Goal: Information Seeking & Learning: Learn about a topic

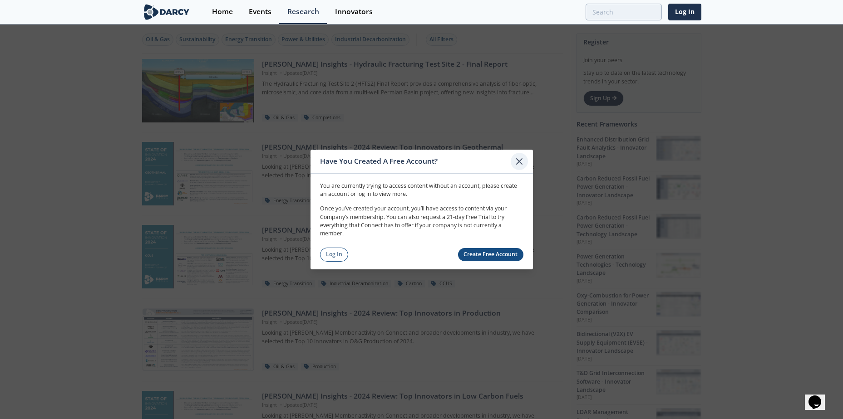
click at [519, 166] on icon at bounding box center [519, 161] width 11 height 11
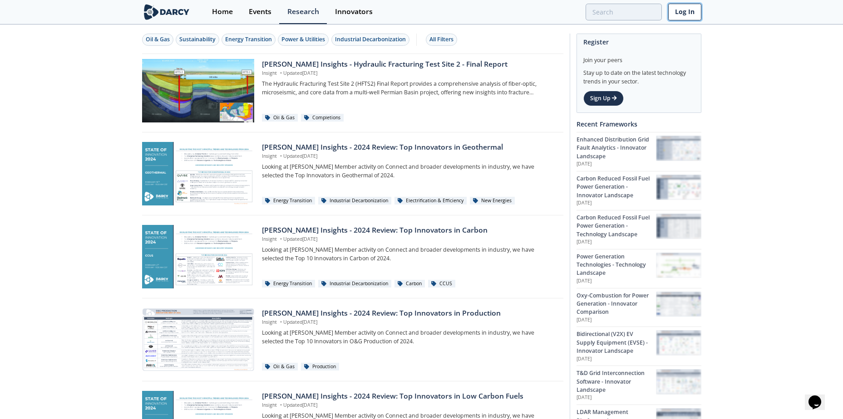
click at [677, 14] on link "Log In" at bounding box center [684, 12] width 33 height 17
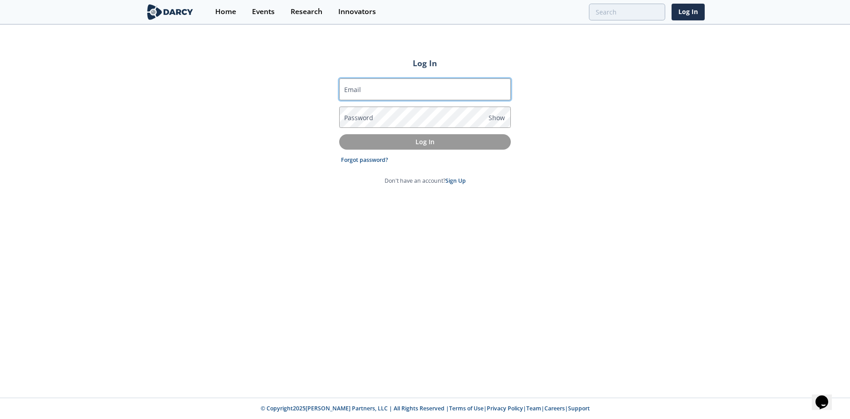
click at [421, 90] on input "Email" at bounding box center [425, 90] width 172 height 22
type input "matthew.r.bregman@exxonmobil.com"
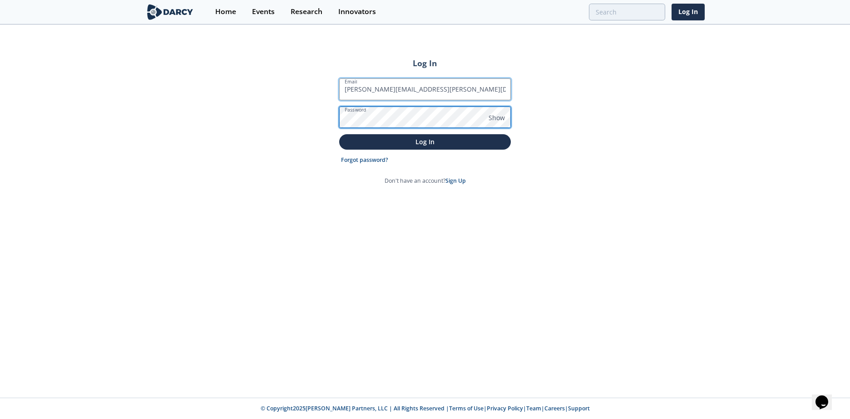
click at [339, 134] on button "Log In" at bounding box center [425, 141] width 172 height 15
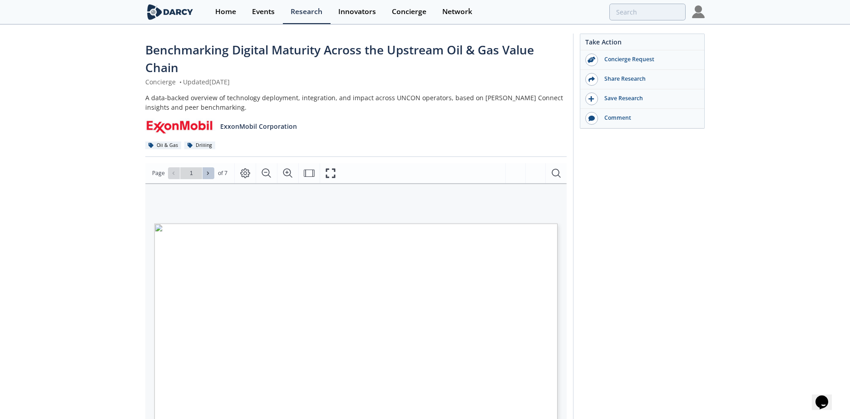
click at [205, 173] on icon at bounding box center [207, 173] width 5 height 5
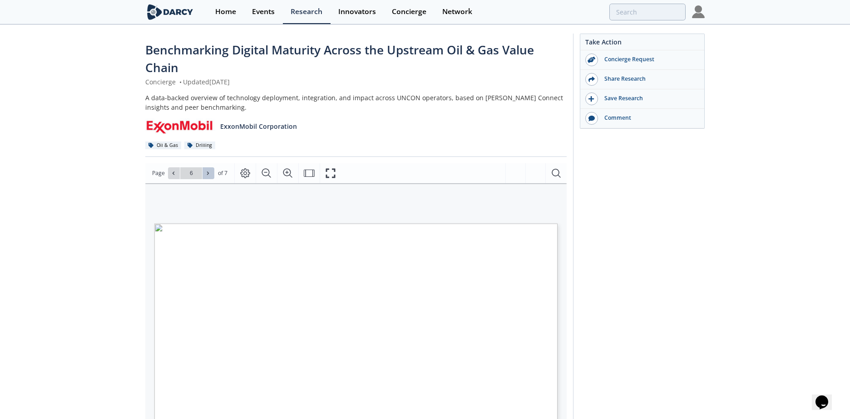
click at [205, 173] on icon at bounding box center [207, 173] width 5 height 5
click at [205, 173] on div "Go to Page 7" at bounding box center [191, 174] width 46 height 12
click at [171, 172] on icon at bounding box center [173, 173] width 5 height 5
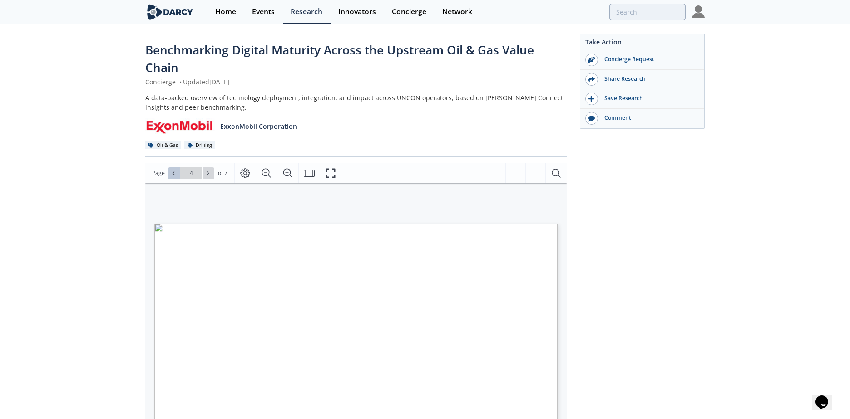
click at [171, 172] on icon at bounding box center [173, 173] width 5 height 5
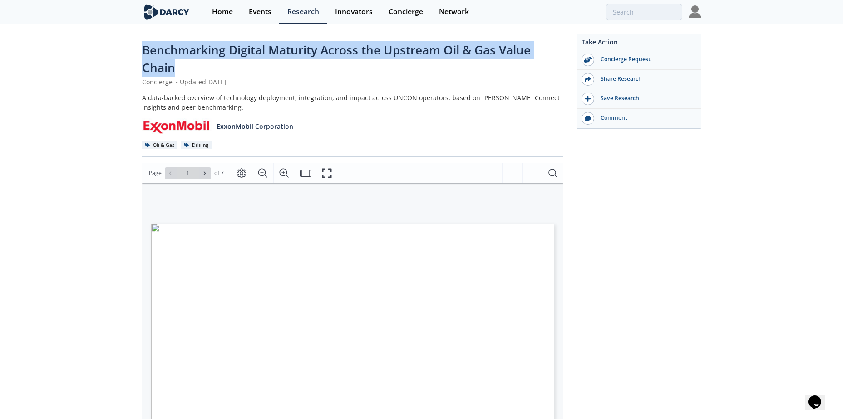
drag, startPoint x: 183, startPoint y: 73, endPoint x: 142, endPoint y: 49, distance: 47.0
click at [142, 49] on div "Benchmarking Digital Maturity Across the Upstream Oil & Gas Value Chain" at bounding box center [352, 59] width 421 height 36
copy span "Benchmarking Digital Maturity Across the Upstream Oil & Gas Value Chain"
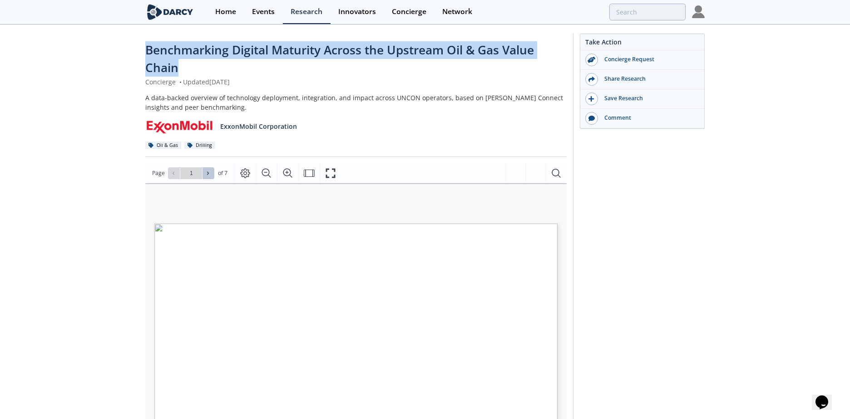
click at [209, 174] on icon at bounding box center [207, 173] width 5 height 5
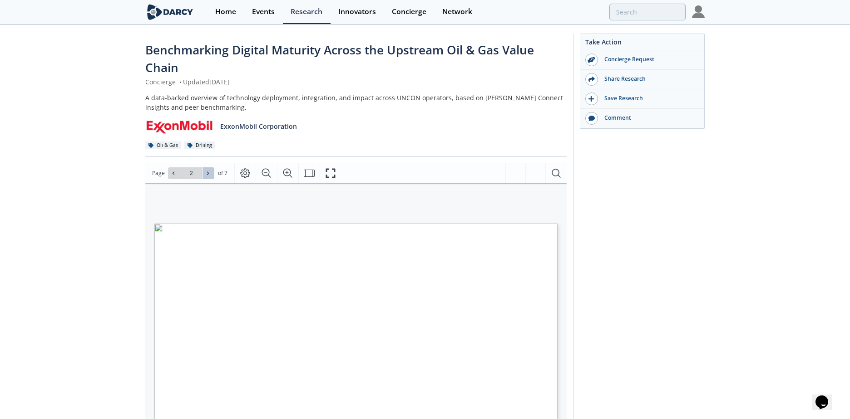
click at [210, 171] on icon at bounding box center [207, 173] width 5 height 5
click at [205, 176] on span at bounding box center [208, 173] width 6 height 6
click at [208, 175] on icon at bounding box center [207, 173] width 5 height 5
click at [206, 175] on icon at bounding box center [207, 173] width 5 height 5
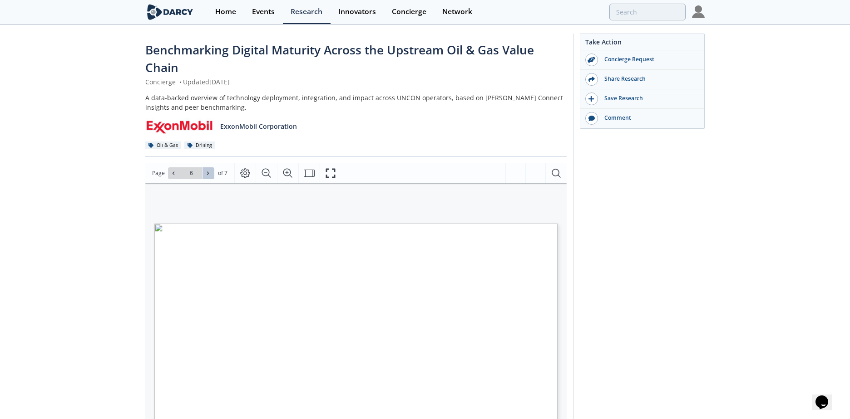
type input "7"
